Goal: Task Accomplishment & Management: Use online tool/utility

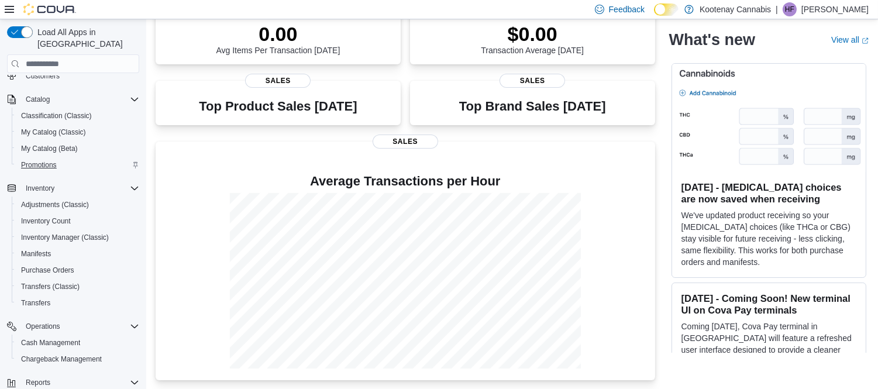
scroll to position [147, 0]
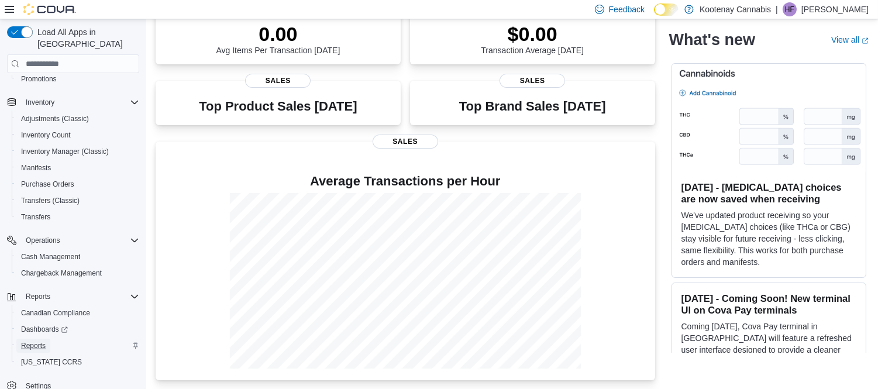
click at [33, 341] on span "Reports" at bounding box center [33, 345] width 25 height 9
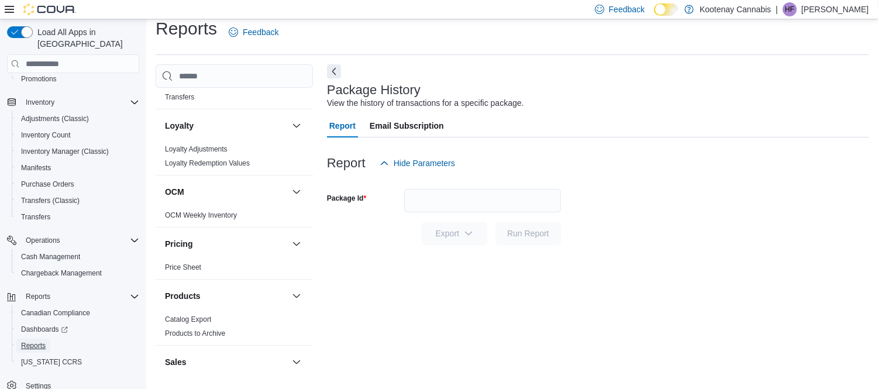
scroll to position [779, 0]
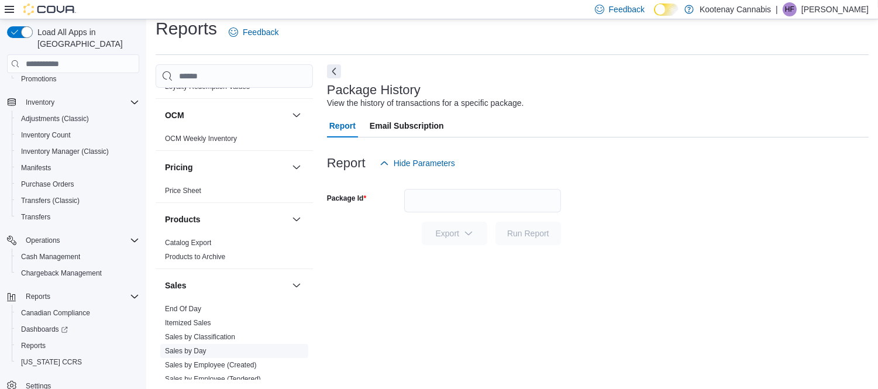
click at [195, 347] on link "Sales by Day" at bounding box center [186, 351] width 42 height 8
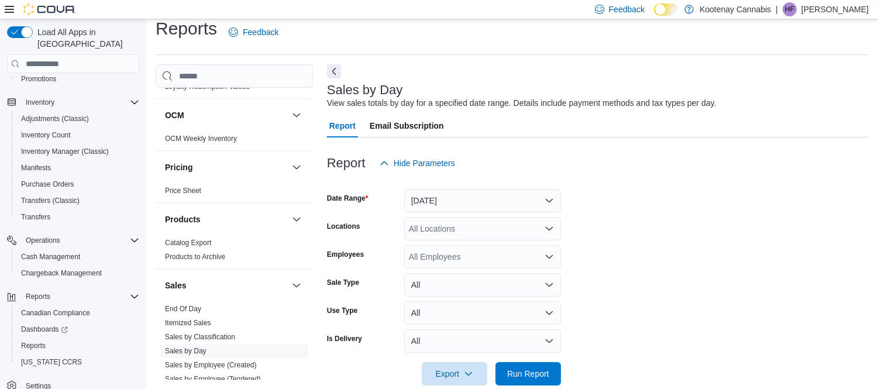
scroll to position [26, 0]
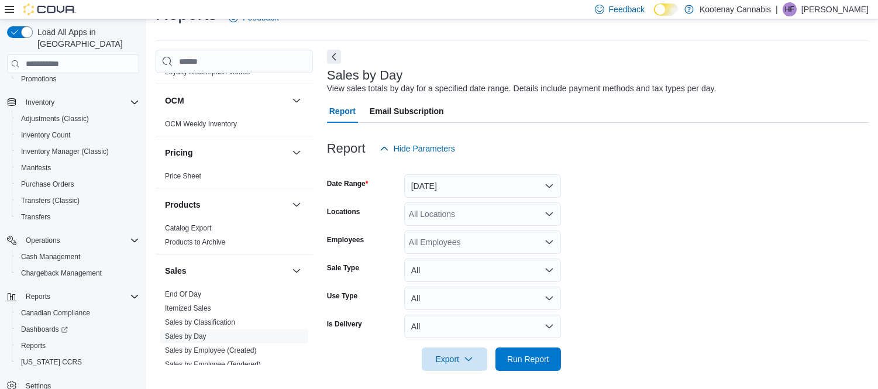
click at [470, 220] on div "All Locations" at bounding box center [482, 213] width 157 height 23
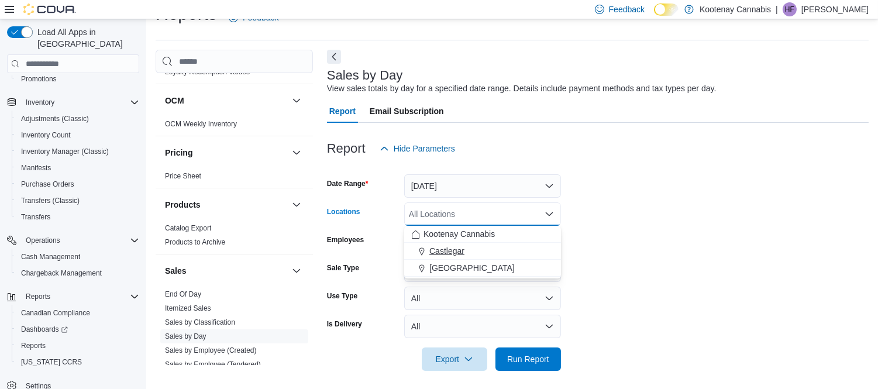
click at [457, 248] on span "Castlegar" at bounding box center [446, 251] width 35 height 12
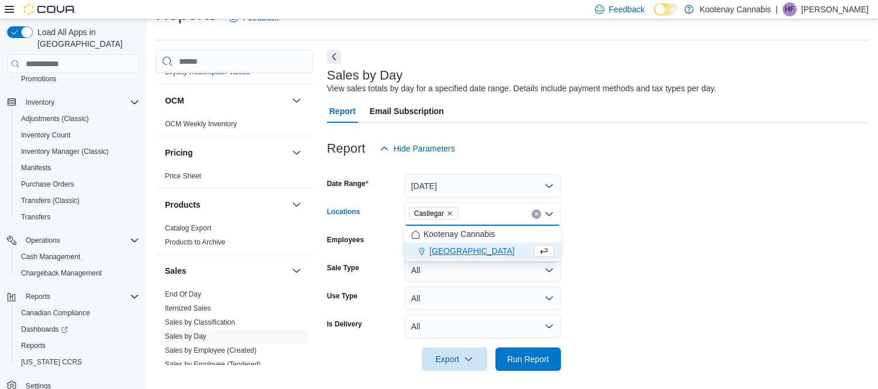
click at [632, 189] on form "Date Range [DATE] Locations [GEOGRAPHIC_DATA] Combo box. Selected. [GEOGRAPHIC_…" at bounding box center [597, 265] width 541 height 210
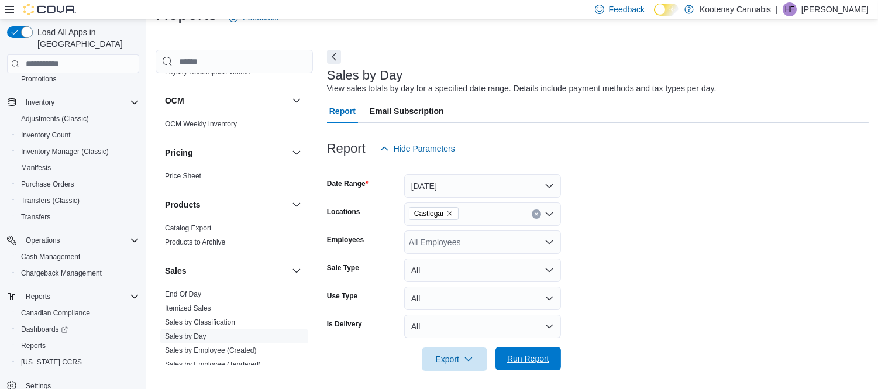
click at [540, 351] on span "Run Report" at bounding box center [527, 358] width 51 height 23
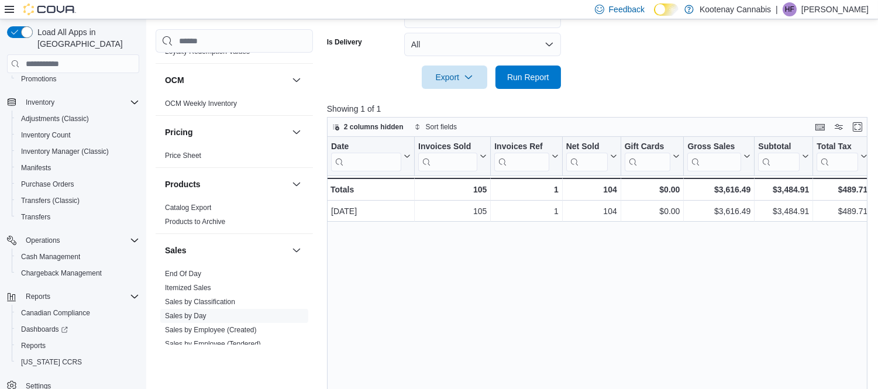
scroll to position [351, 0]
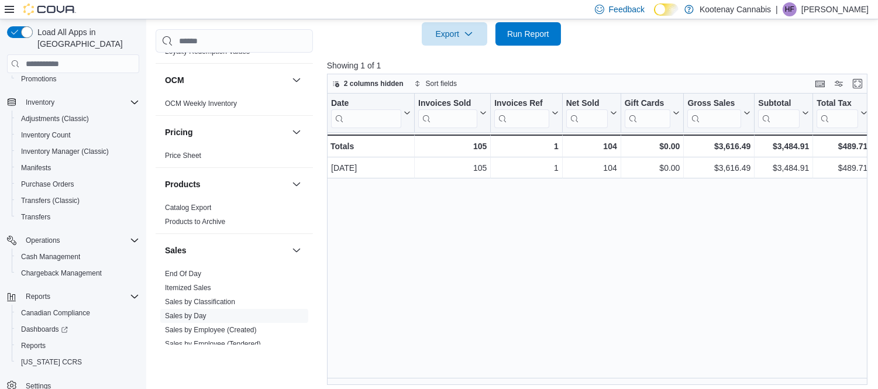
drag, startPoint x: 520, startPoint y: 350, endPoint x: 505, endPoint y: 364, distance: 21.1
click at [507, 361] on div "Date Click to view column header actions Invoices Sold Click to view column hea…" at bounding box center [600, 239] width 546 height 291
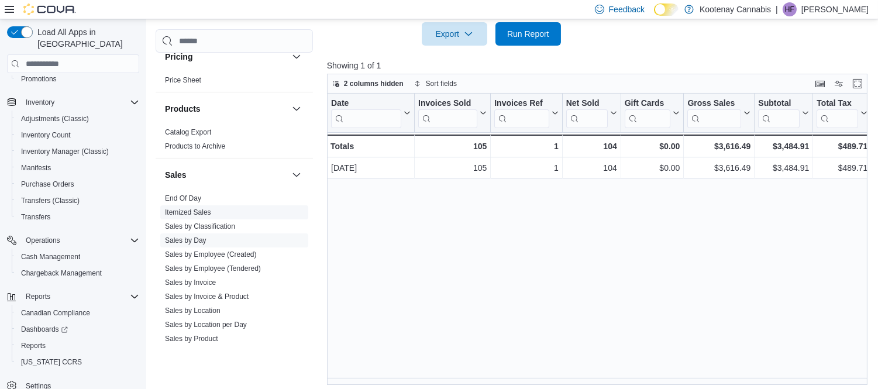
scroll to position [972, 0]
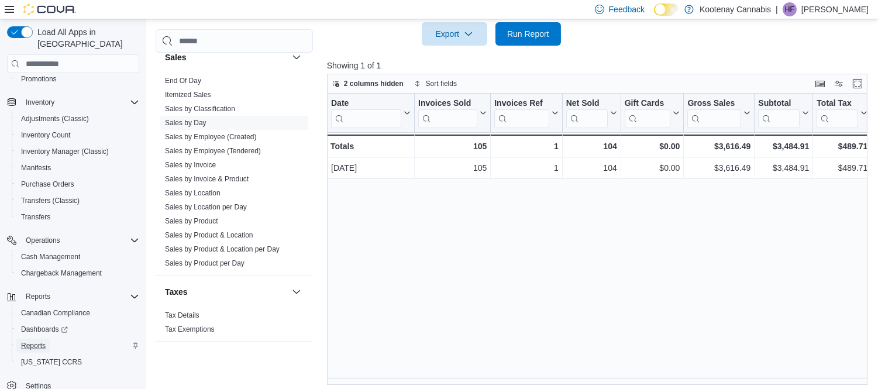
click at [35, 341] on span "Reports" at bounding box center [33, 345] width 25 height 9
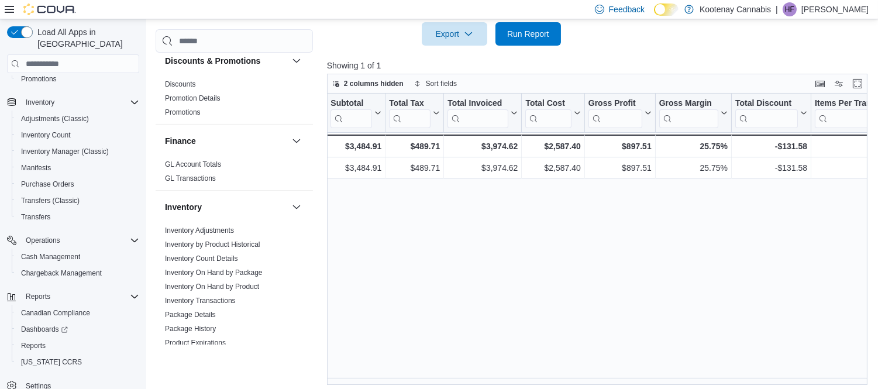
scroll to position [431, 0]
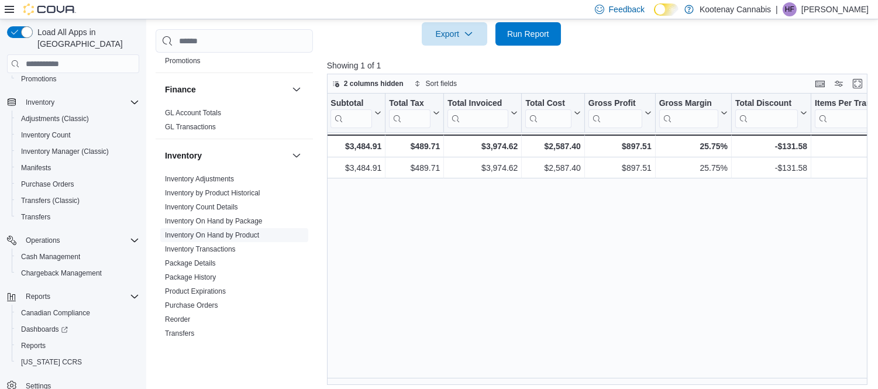
click at [193, 231] on link "Inventory On Hand by Product" at bounding box center [212, 235] width 94 height 8
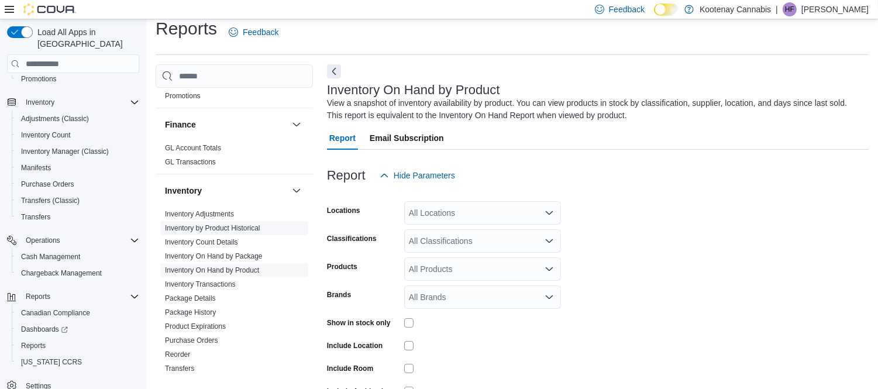
scroll to position [39, 0]
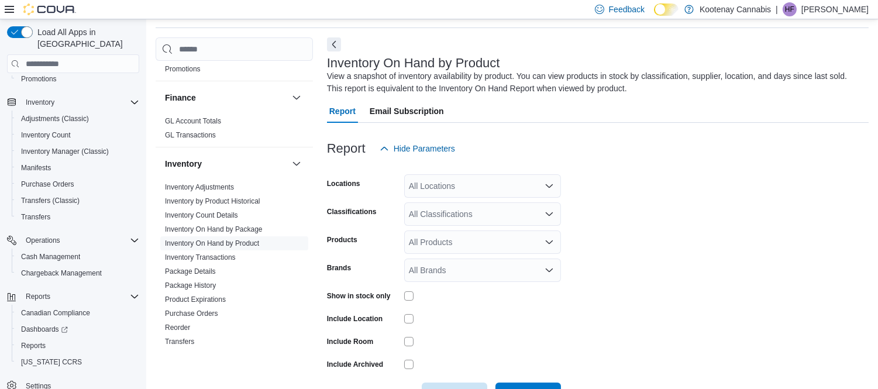
click at [550, 189] on icon "Open list of options" at bounding box center [548, 185] width 9 height 9
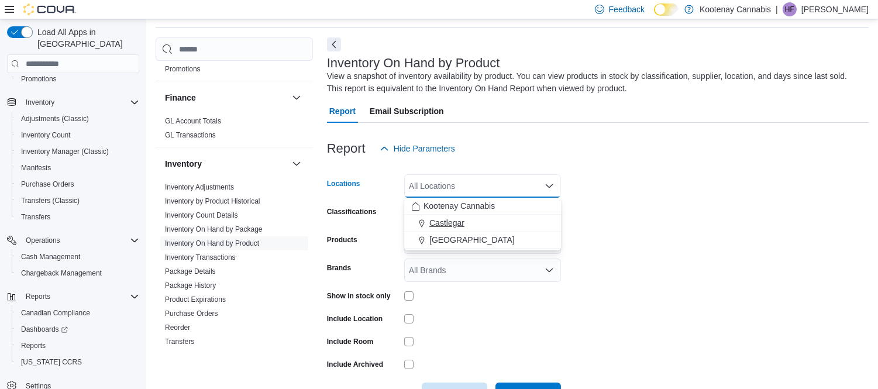
click at [452, 220] on span "Castlegar" at bounding box center [446, 223] width 35 height 12
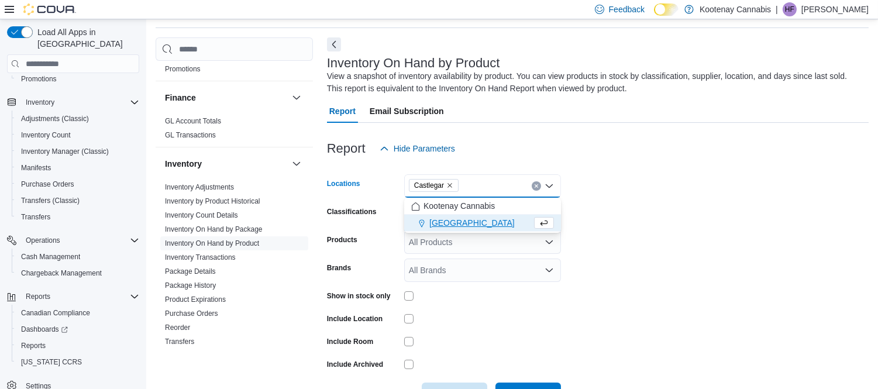
click at [624, 168] on div at bounding box center [597, 167] width 541 height 14
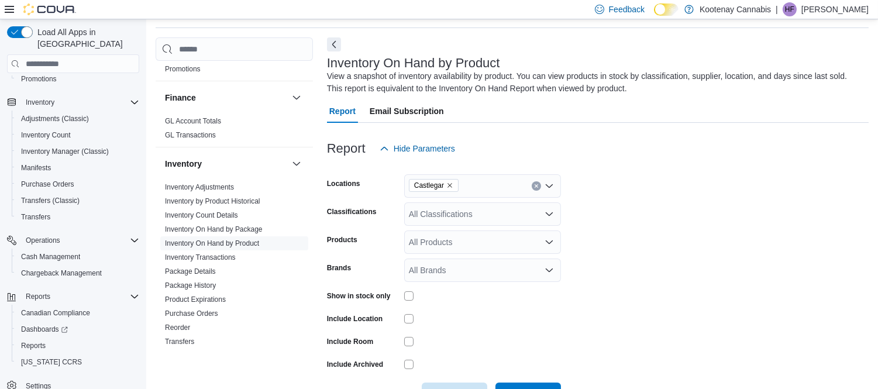
click at [547, 212] on icon "Open list of options" at bounding box center [548, 213] width 9 height 9
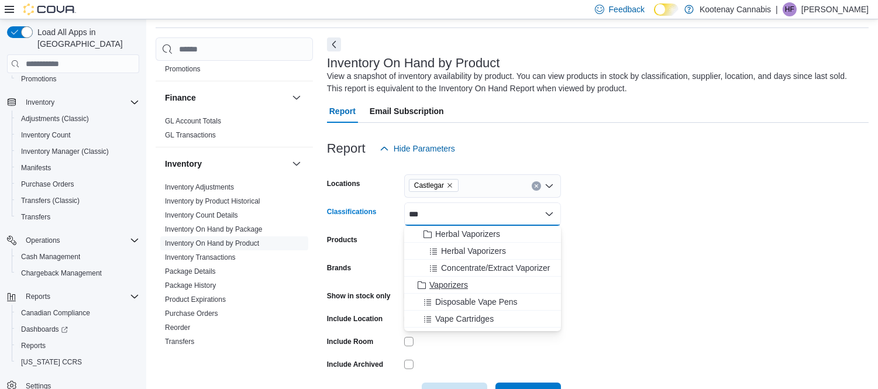
type input "***"
click at [452, 285] on span "Vaporizers" at bounding box center [448, 285] width 39 height 12
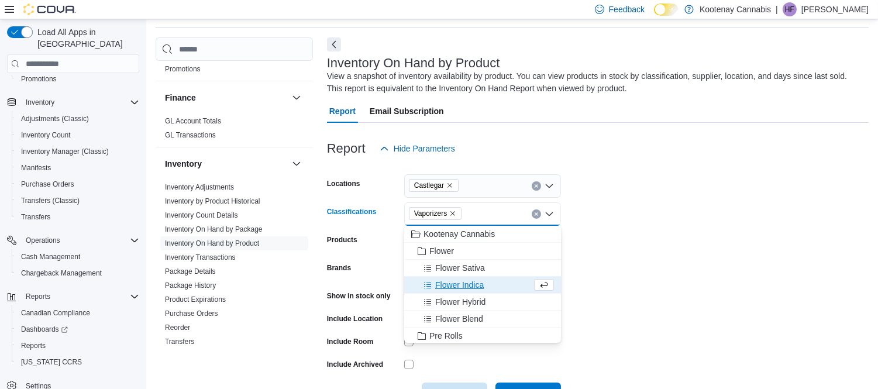
click at [612, 231] on form "Locations Castlegar Classifications Vaporizers Combo box. Selected. Vaporizers.…" at bounding box center [597, 283] width 541 height 246
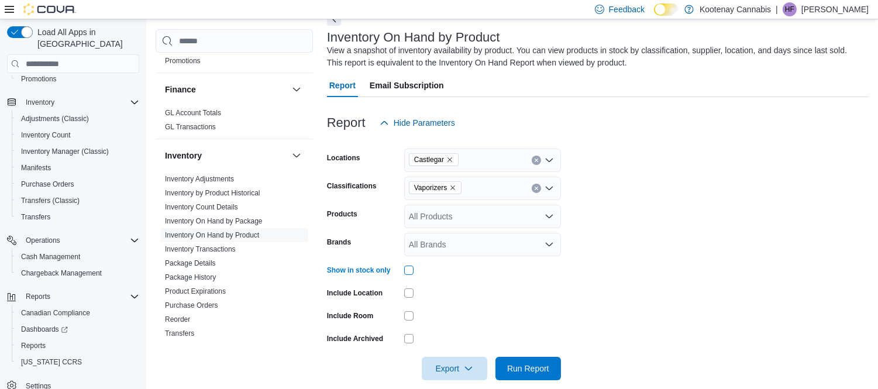
scroll to position [78, 0]
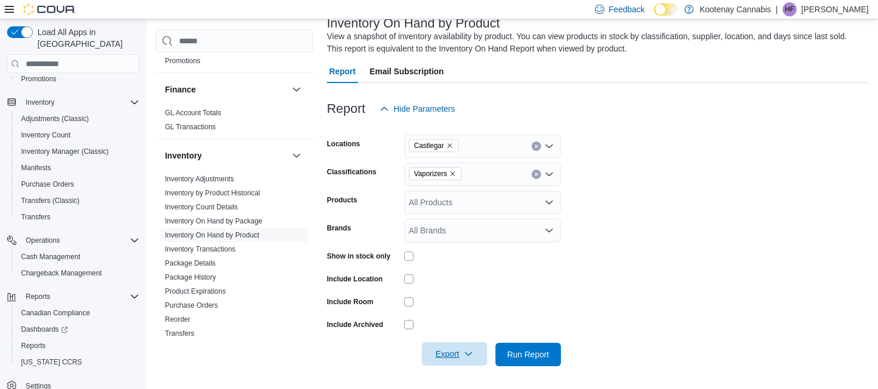
click at [457, 348] on span "Export" at bounding box center [454, 353] width 51 height 23
click at [471, 283] on span "Export to Excel" at bounding box center [456, 284] width 53 height 9
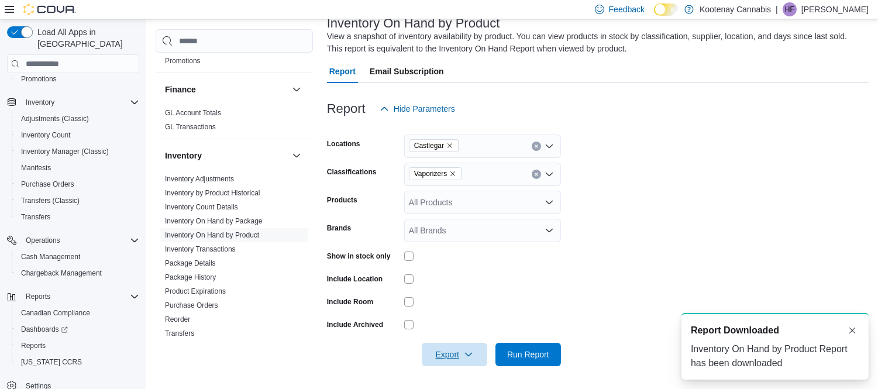
scroll to position [0, 0]
